Goal: Task Accomplishment & Management: Use online tool/utility

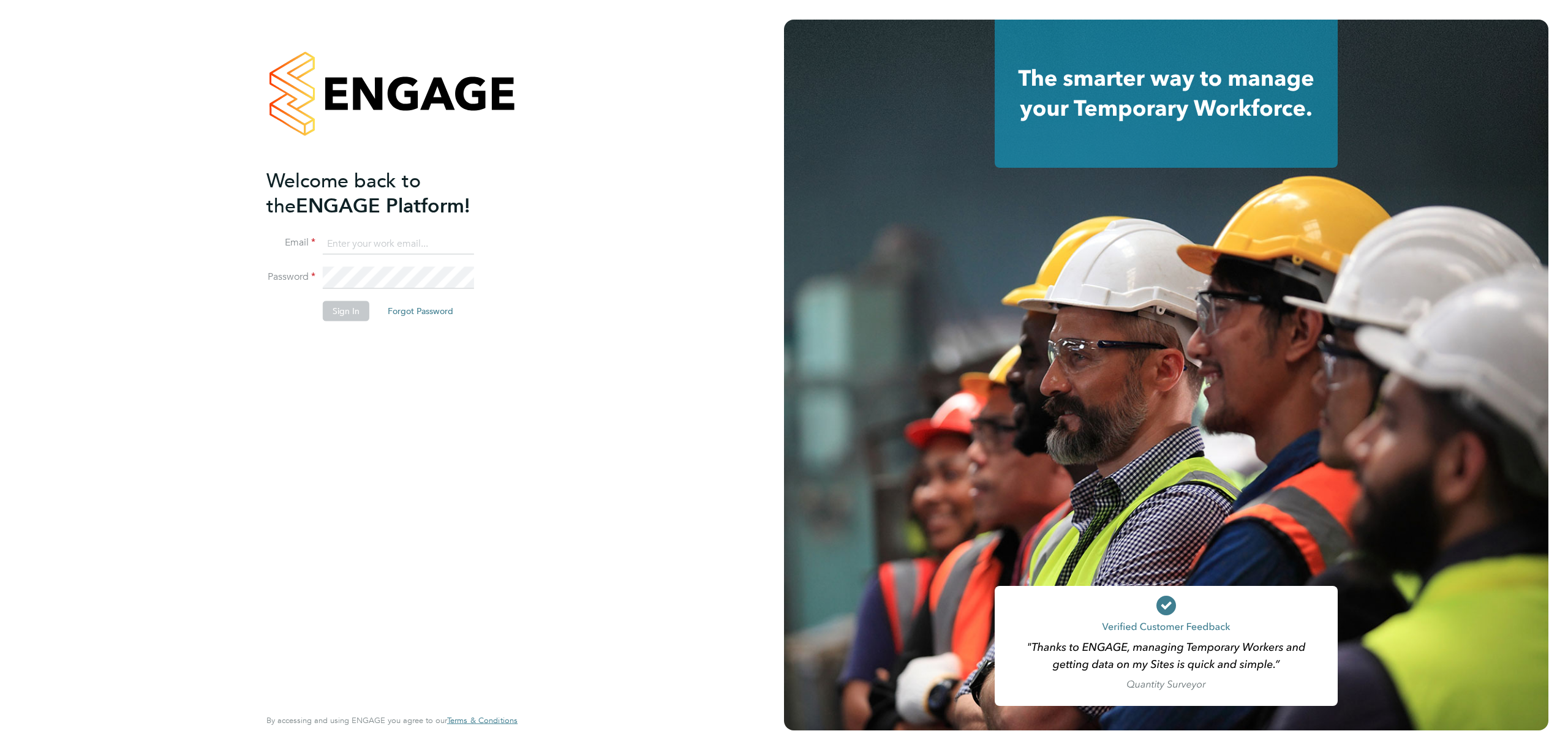
type input "j.crawley@oandb.co.uk"
click at [349, 319] on button "Sign In" at bounding box center [345, 311] width 46 height 20
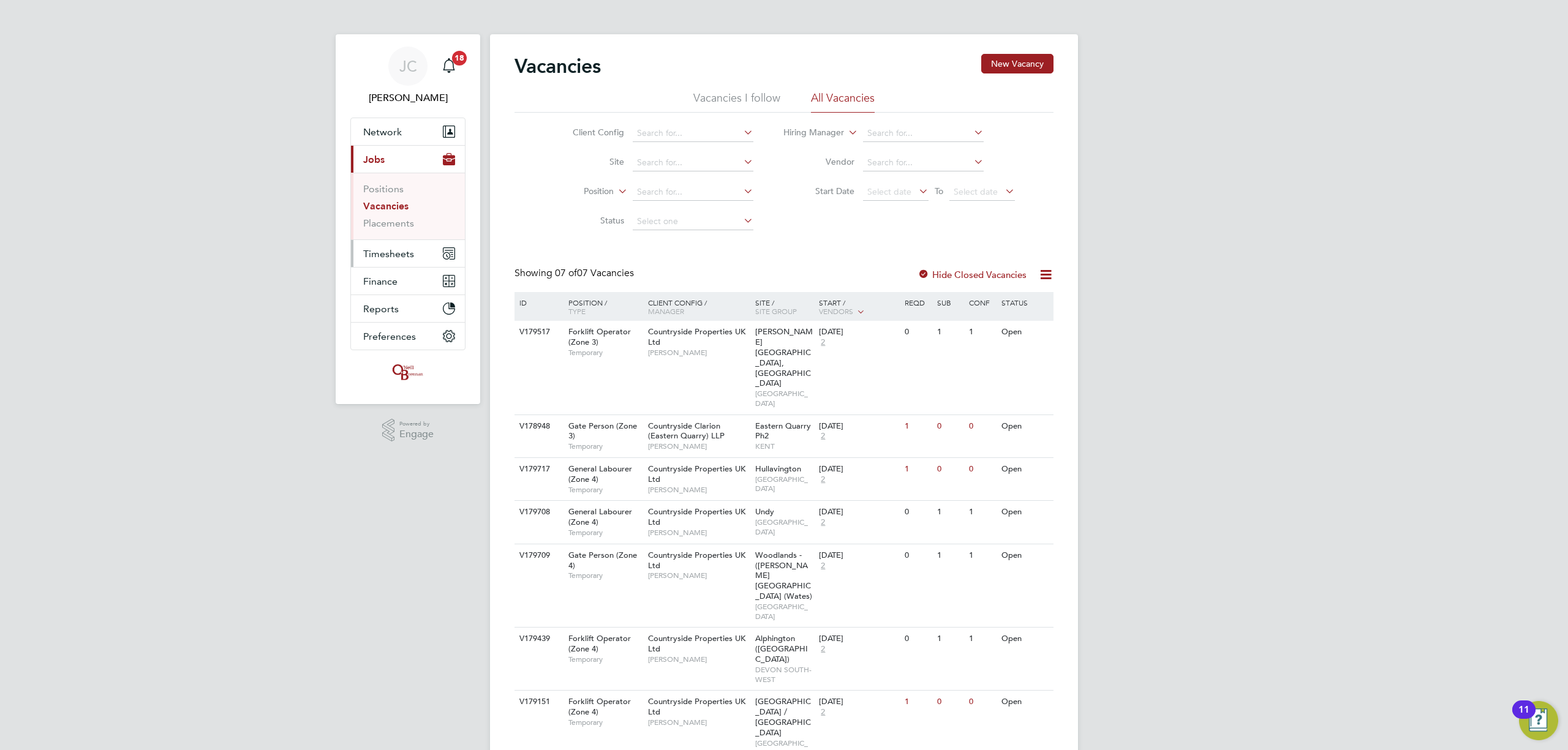
click at [424, 252] on button "Timesheets" at bounding box center [407, 253] width 114 height 27
click at [407, 215] on link "Timesheets" at bounding box center [388, 216] width 51 height 11
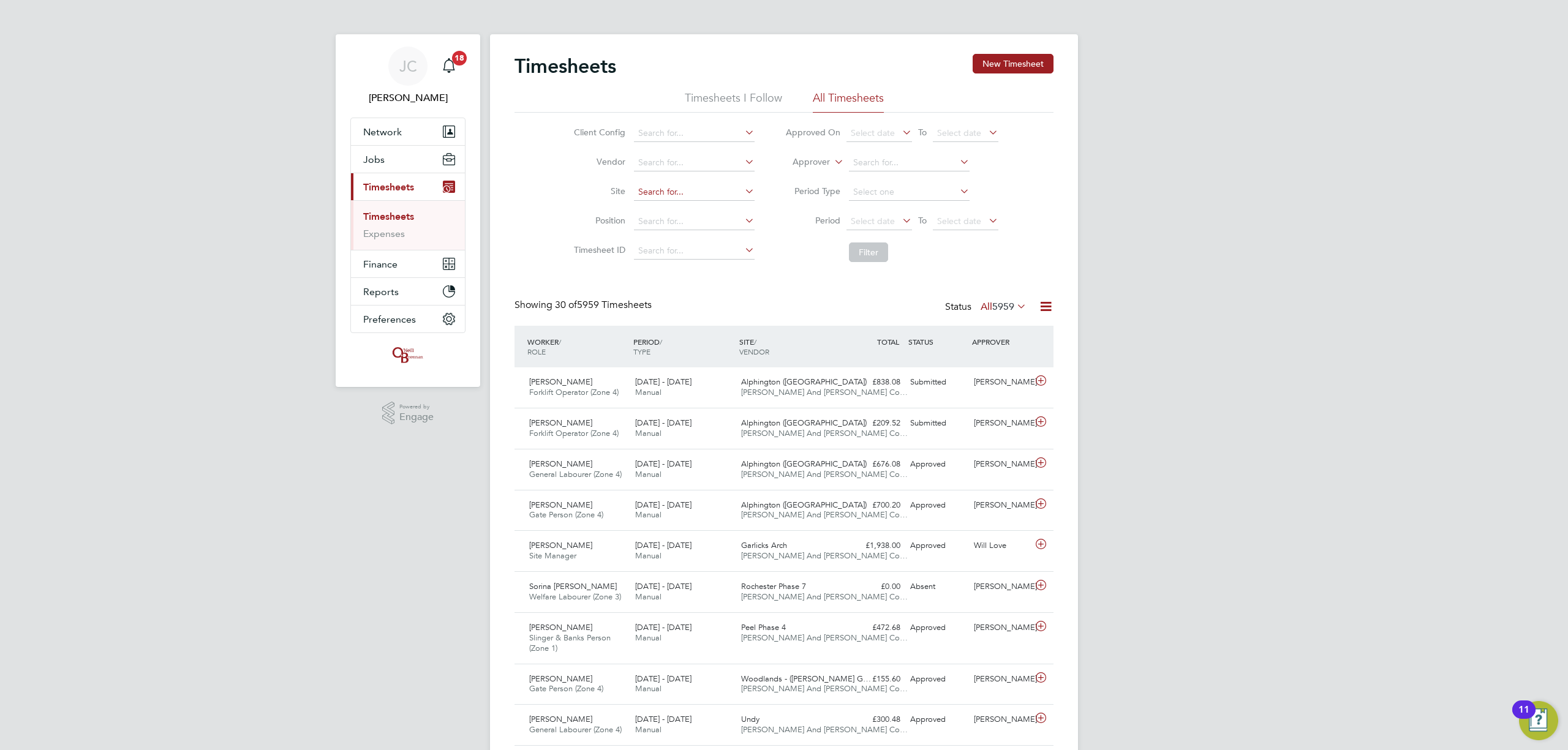
click at [672, 187] on input at bounding box center [695, 192] width 121 height 17
type input "new [PERSON_NAME]"
click at [692, 219] on input at bounding box center [695, 221] width 121 height 17
click at [687, 187] on input at bounding box center [695, 192] width 121 height 17
click at [699, 204] on li "[GEOGRAPHIC_DATA][PERSON_NAME]" at bounding box center [727, 209] width 190 height 16
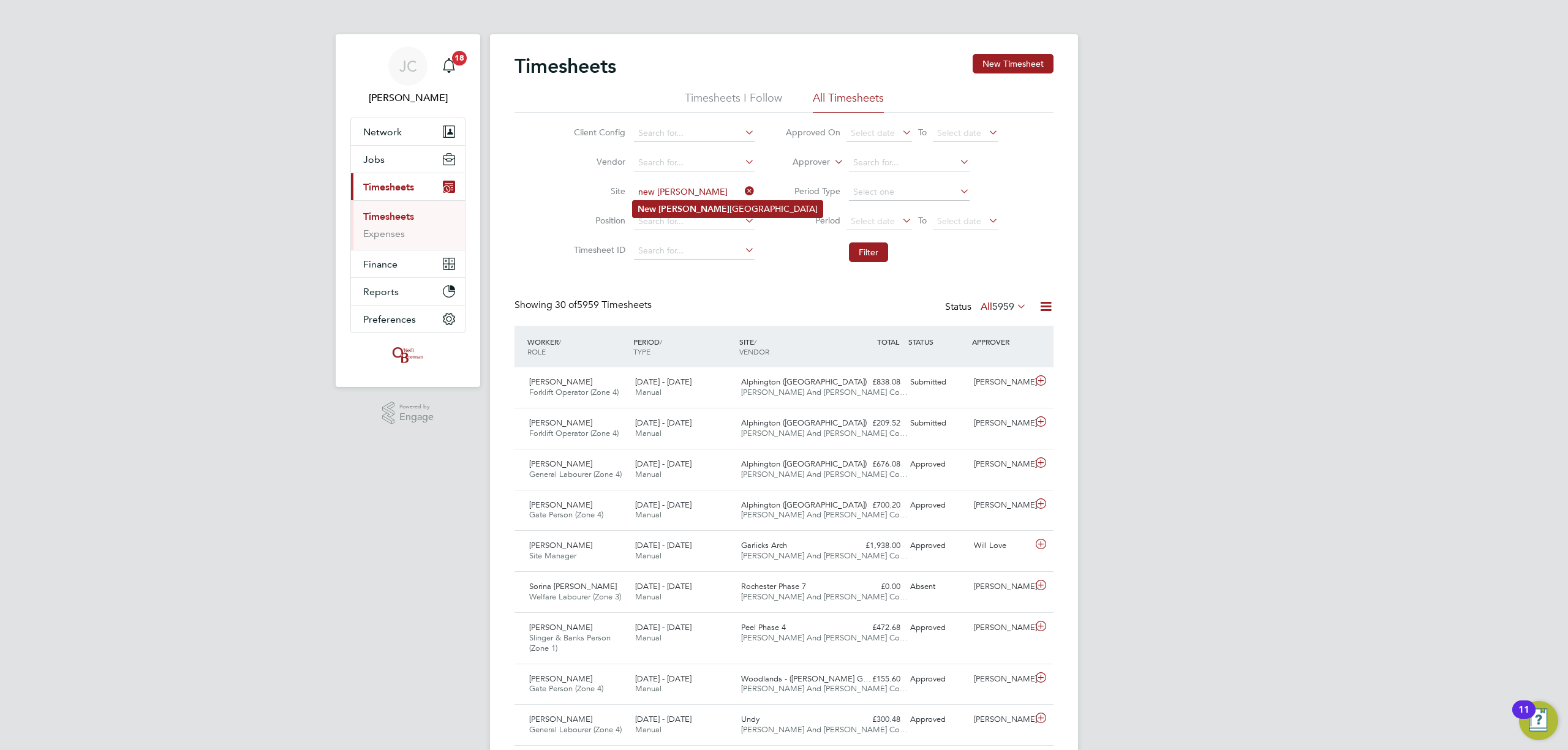
type input "[GEOGRAPHIC_DATA]"
click at [860, 260] on button "Filter" at bounding box center [868, 252] width 39 height 20
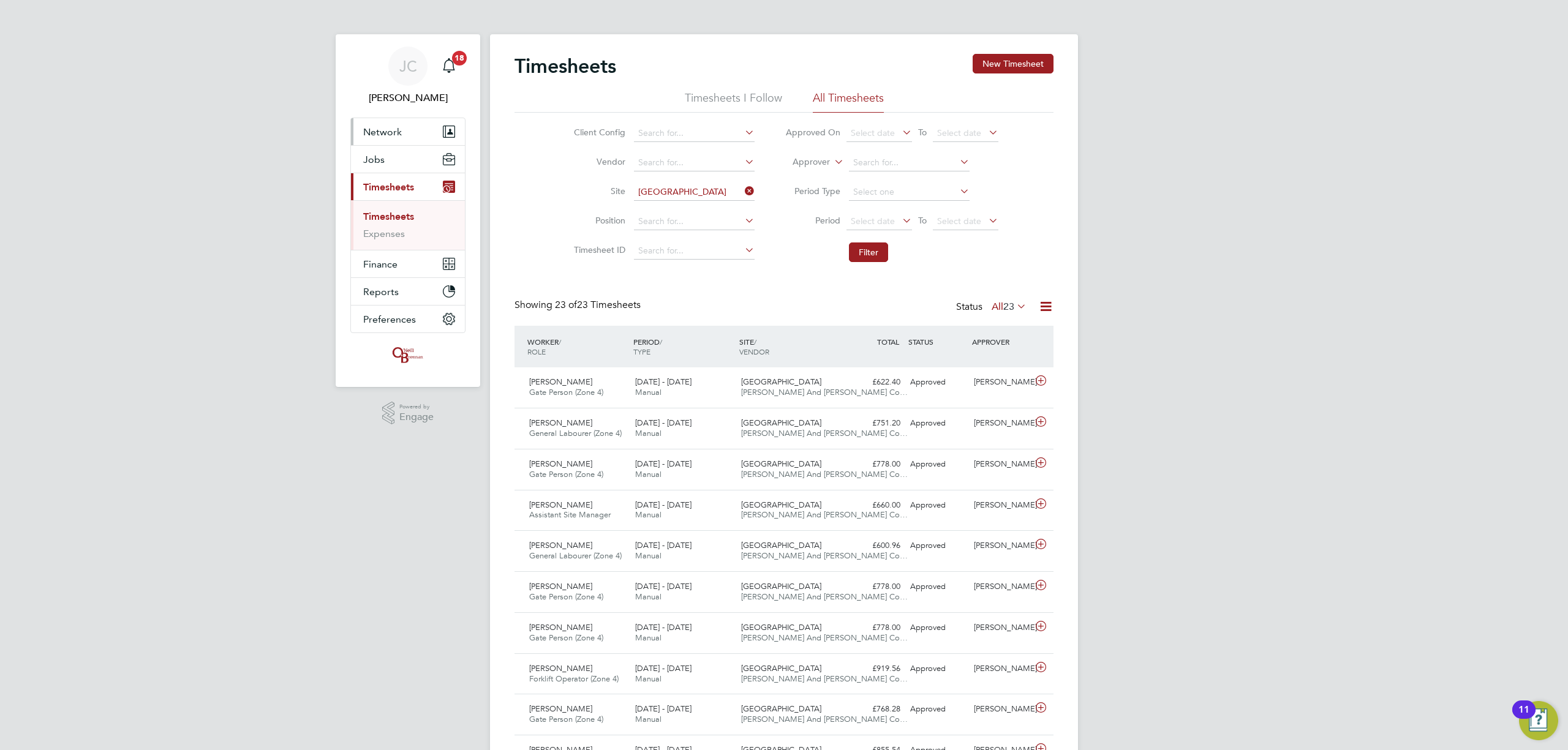
click at [395, 141] on button "Network" at bounding box center [407, 131] width 114 height 27
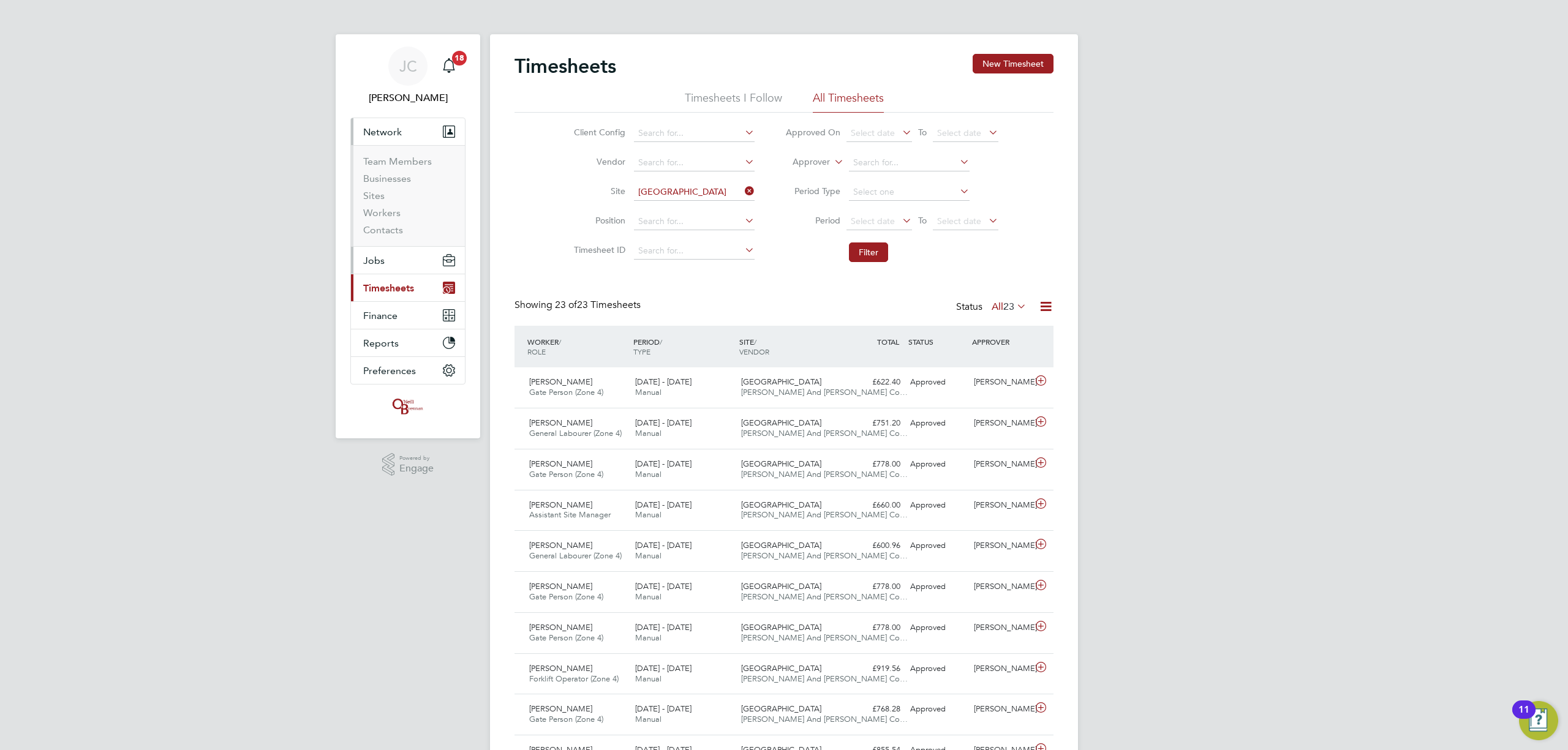
click at [363, 264] on button "Jobs" at bounding box center [407, 260] width 114 height 27
click at [385, 221] on link "Placements" at bounding box center [388, 223] width 51 height 11
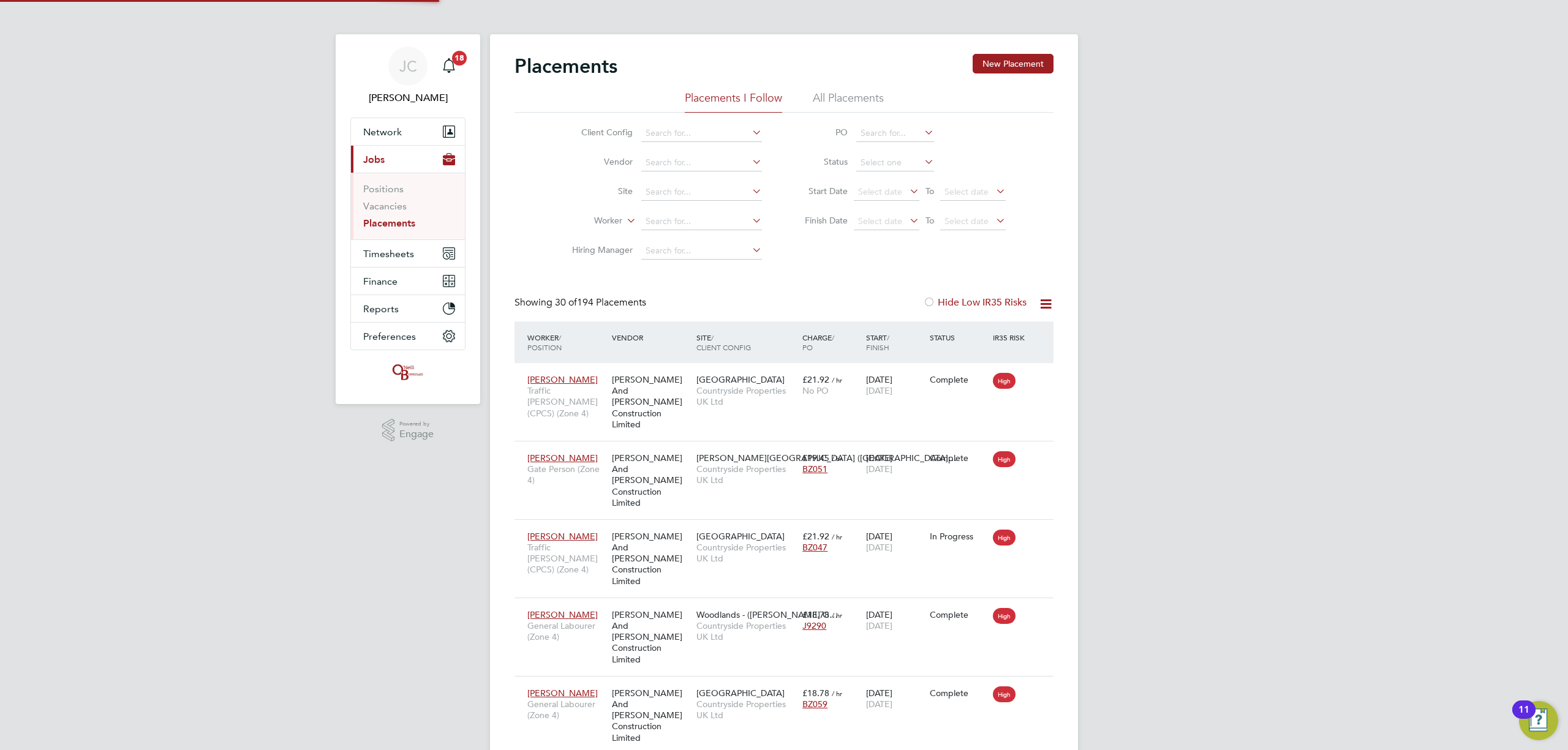
scroll to position [12, 58]
click at [392, 204] on link "Vacancies" at bounding box center [385, 206] width 43 height 11
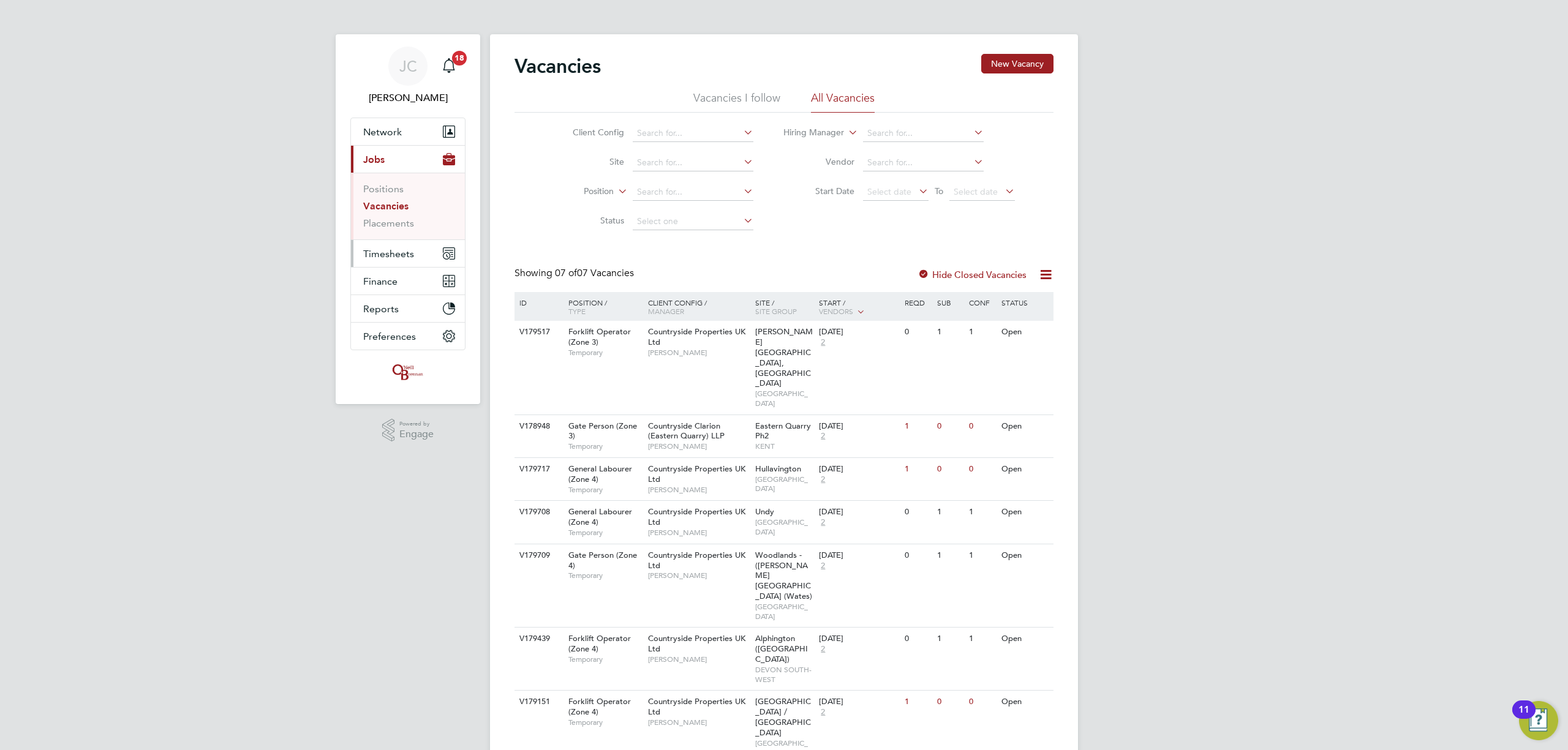
click at [409, 253] on span "Timesheets" at bounding box center [388, 253] width 51 height 11
click at [403, 215] on link "Timesheets" at bounding box center [388, 216] width 51 height 11
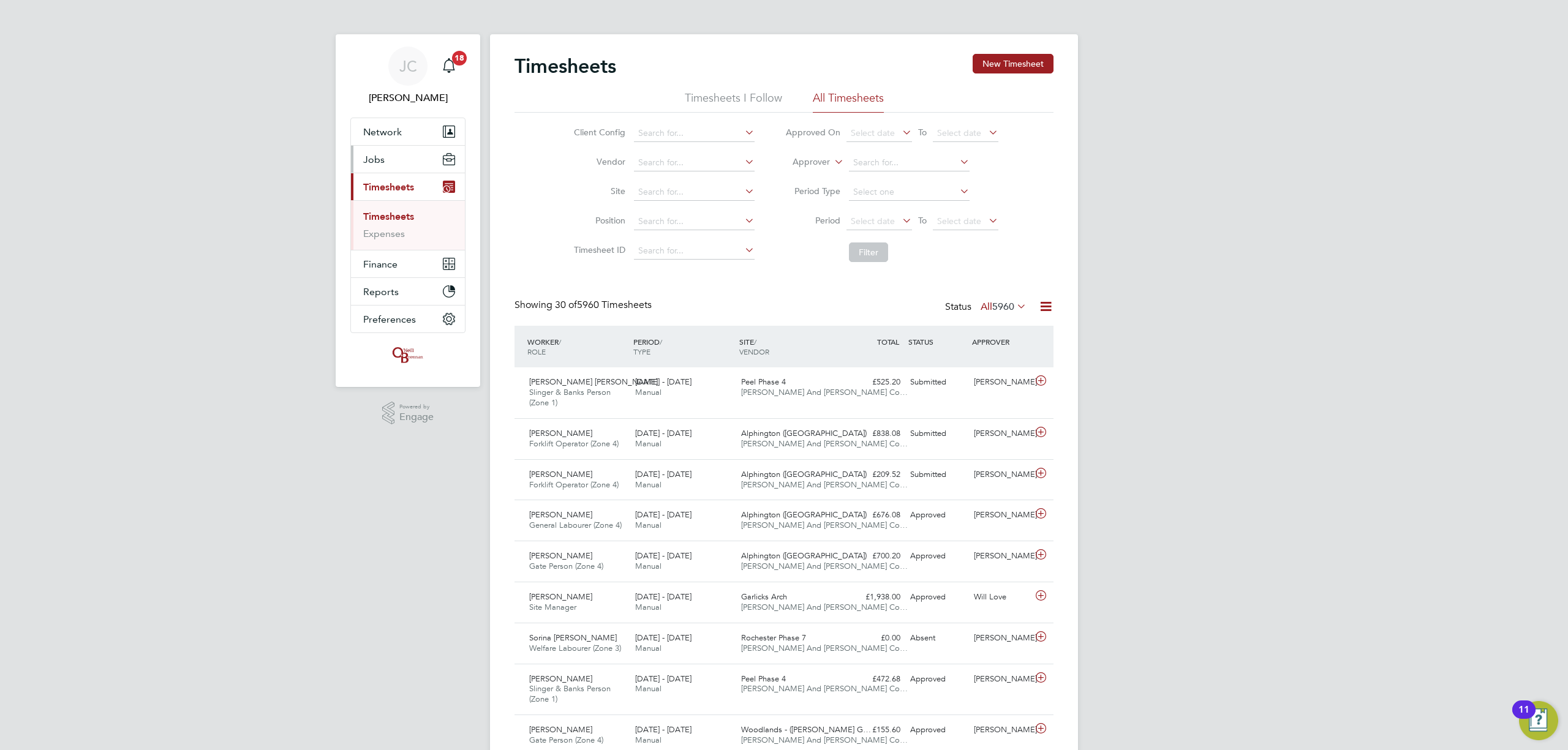
click at [413, 160] on button "Jobs" at bounding box center [407, 159] width 114 height 27
click at [405, 218] on link "Placements" at bounding box center [388, 223] width 51 height 11
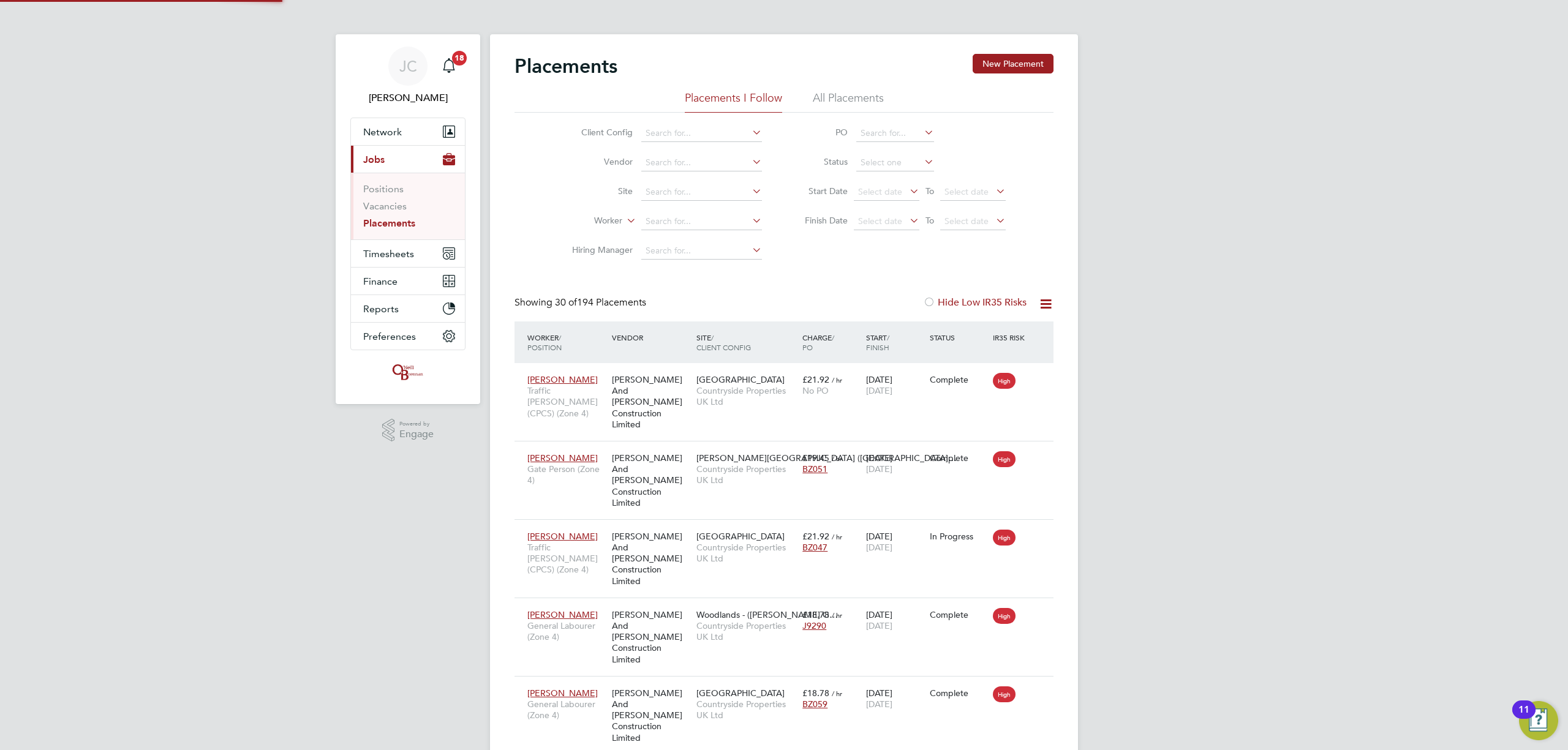
scroll to position [45, 86]
